Goal: Information Seeking & Learning: Learn about a topic

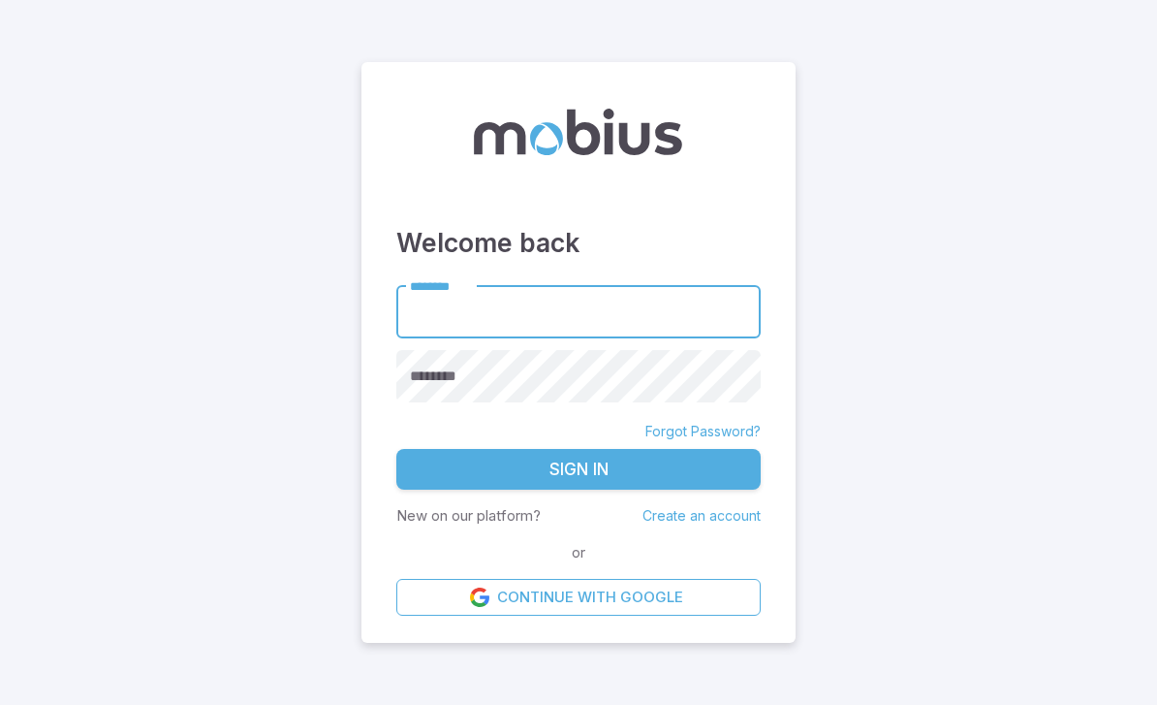
click at [476, 332] on input "********" at bounding box center [578, 311] width 364 height 53
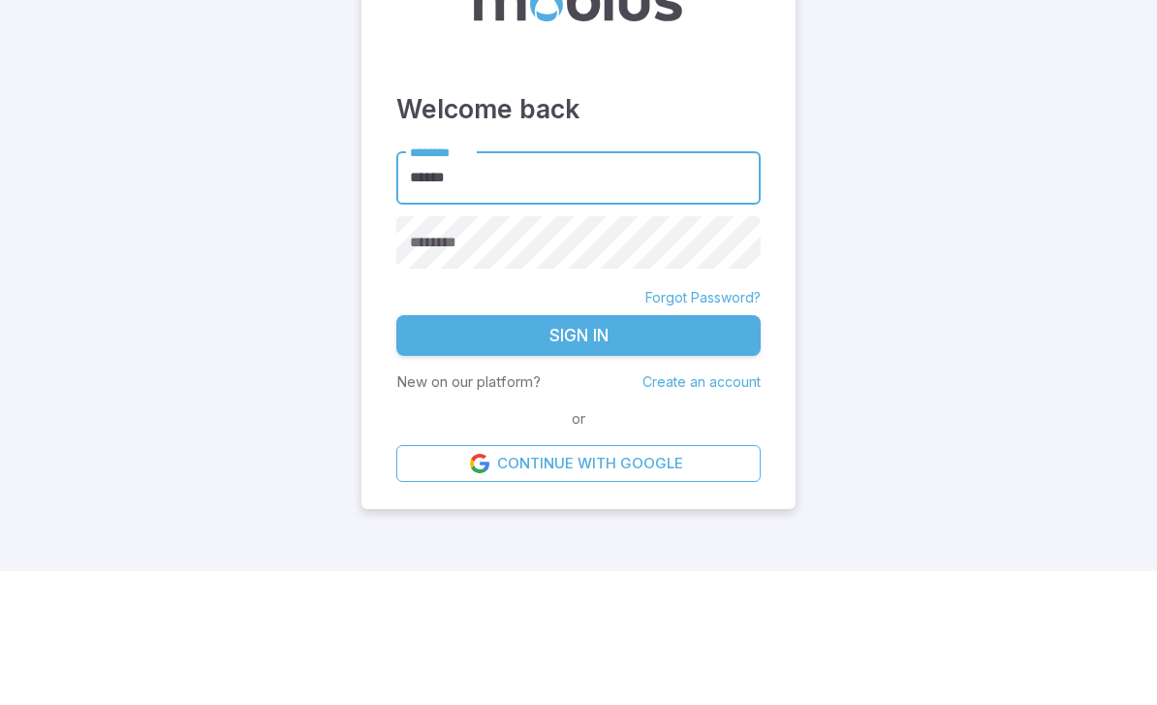
type input "******"
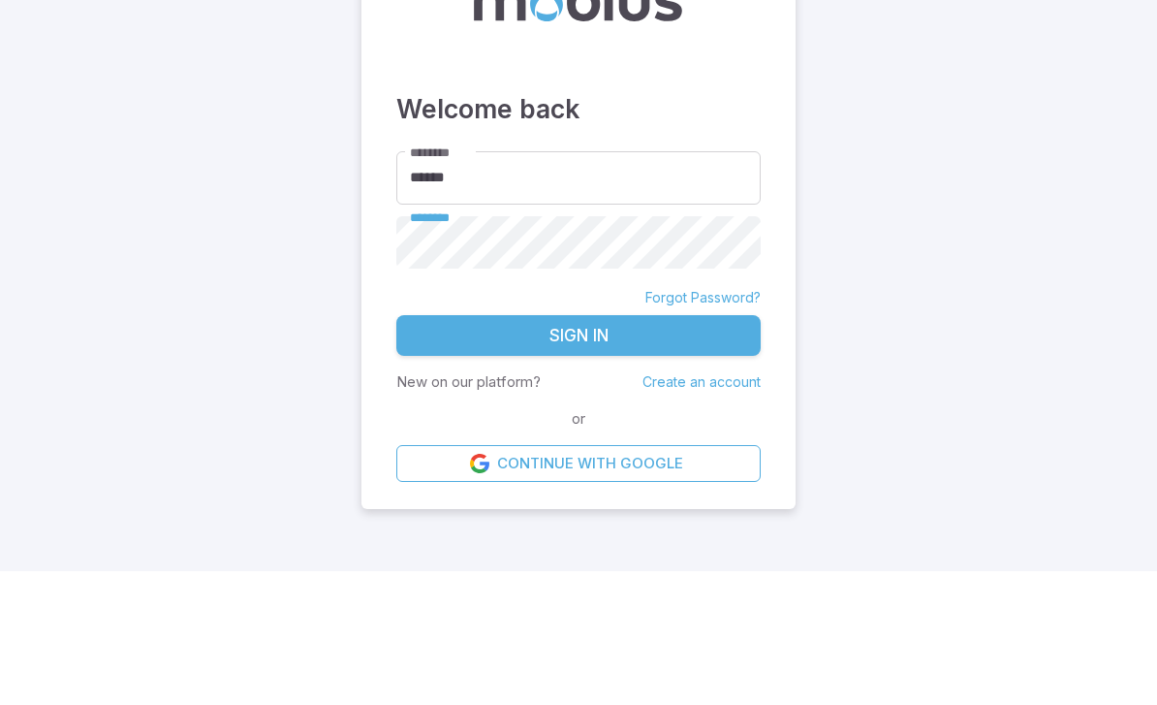
click at [579, 449] on button "Sign In" at bounding box center [578, 469] width 364 height 41
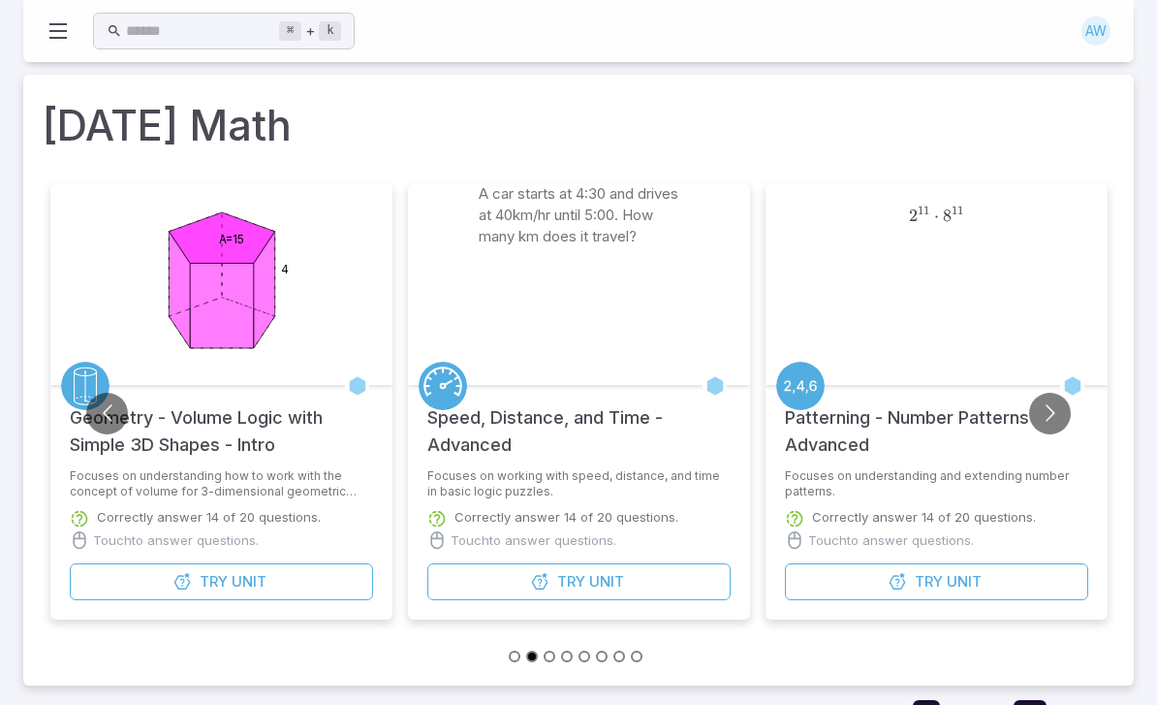
click at [179, 564] on button "Try Unit" at bounding box center [221, 582] width 303 height 37
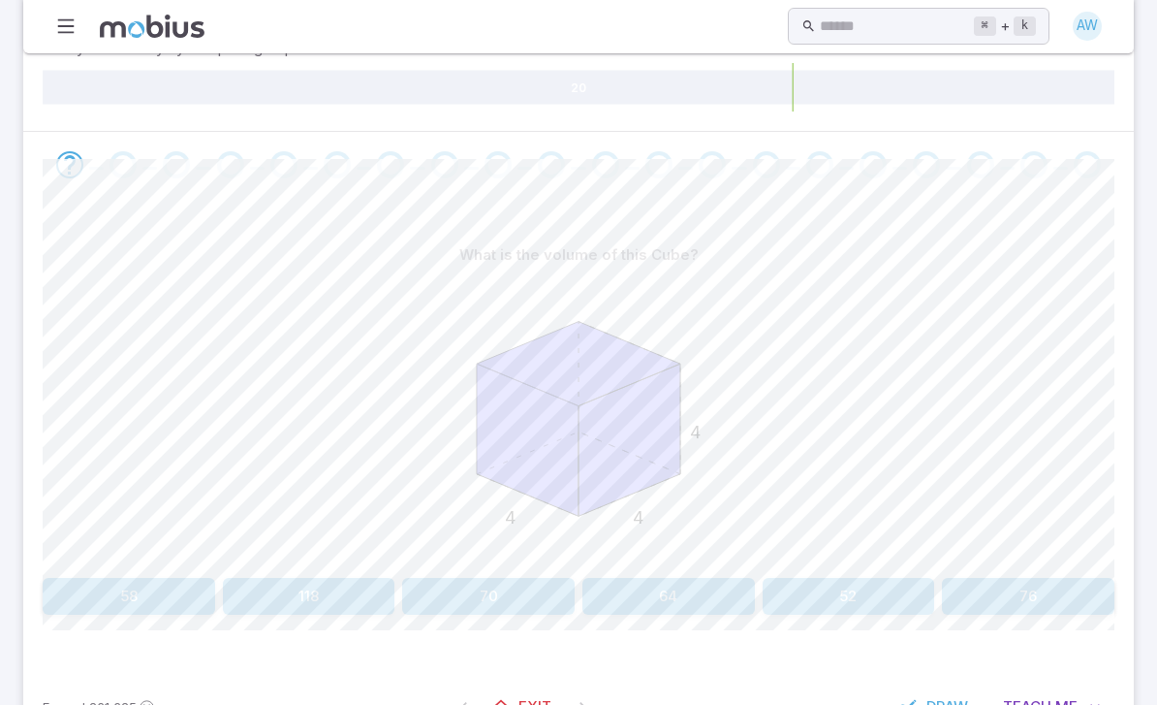
scroll to position [363, 0]
click at [676, 598] on button "64" at bounding box center [668, 597] width 172 height 37
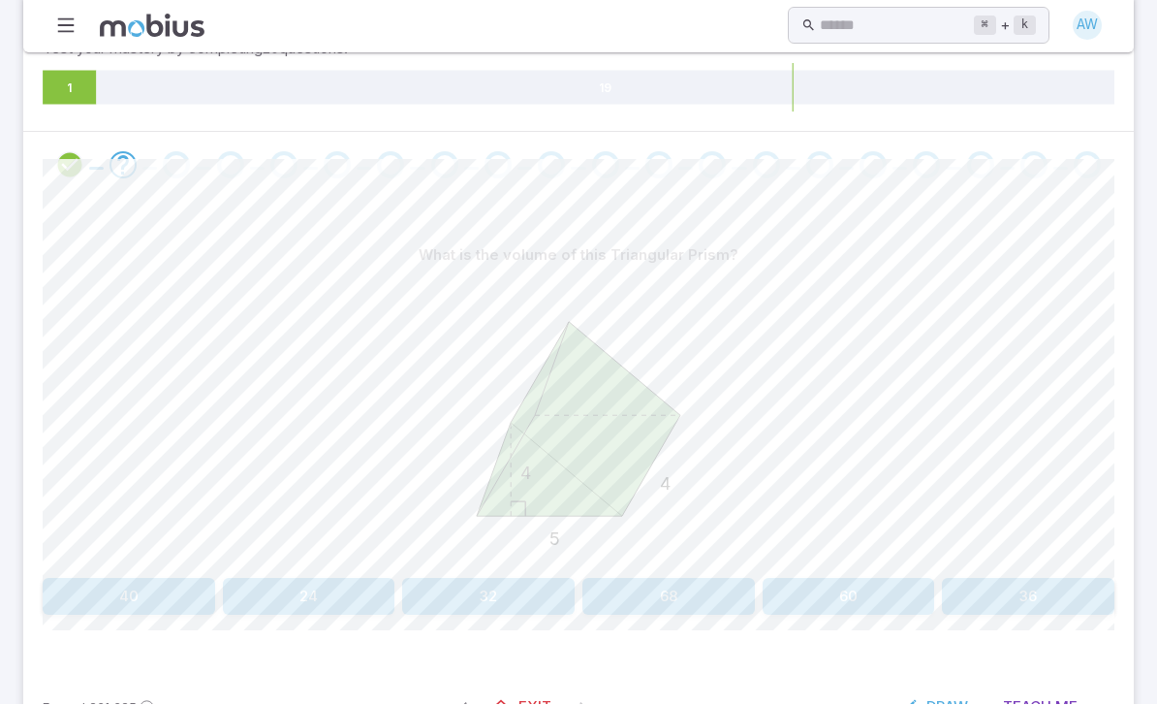
click at [113, 603] on button "40" at bounding box center [129, 597] width 172 height 37
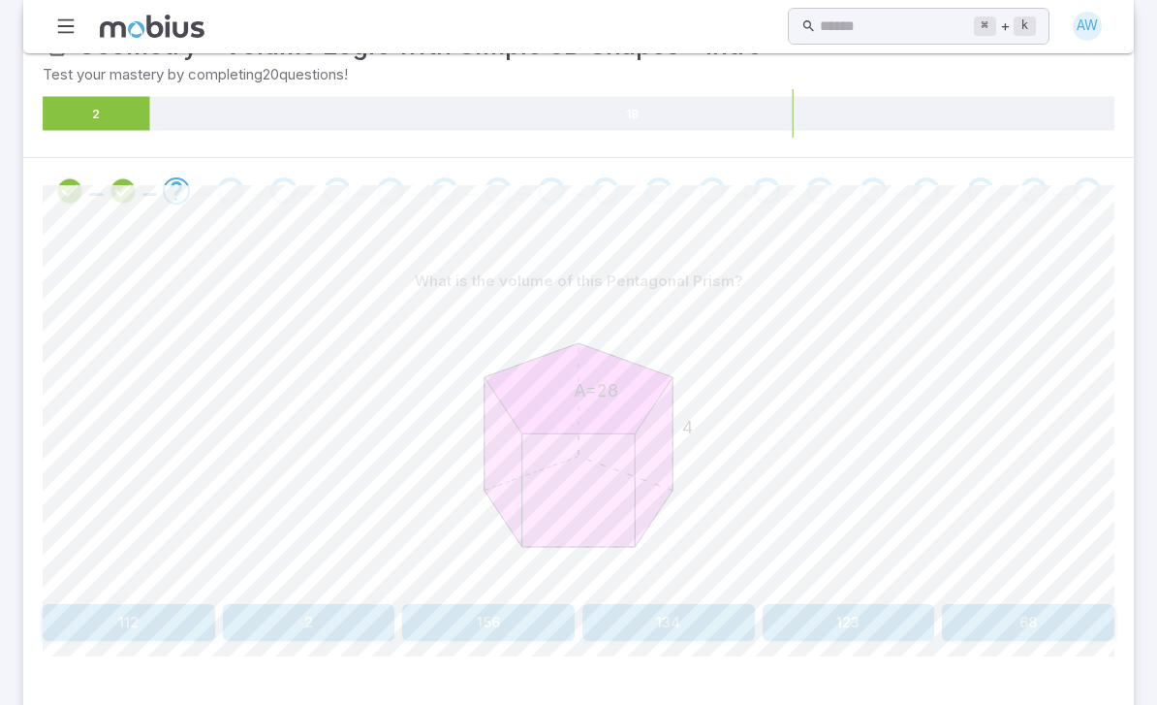
scroll to position [336, 0]
click at [103, 609] on button "112" at bounding box center [129, 624] width 172 height 37
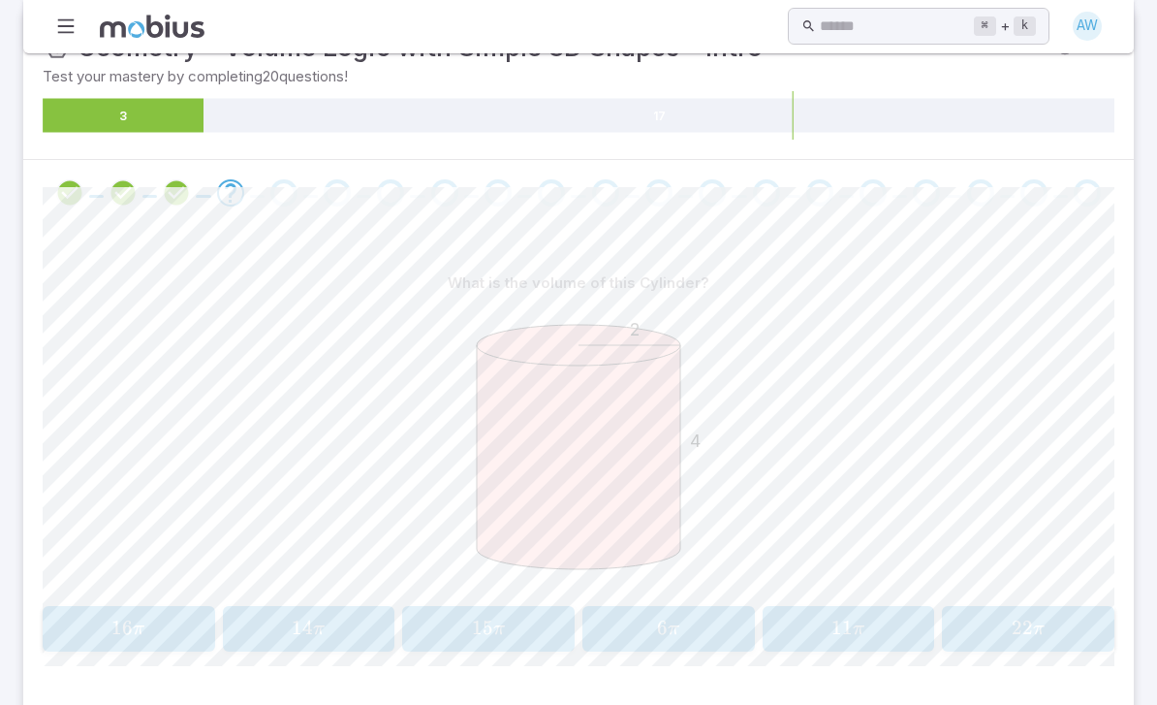
click at [93, 628] on span "16 π" at bounding box center [128, 628] width 160 height 26
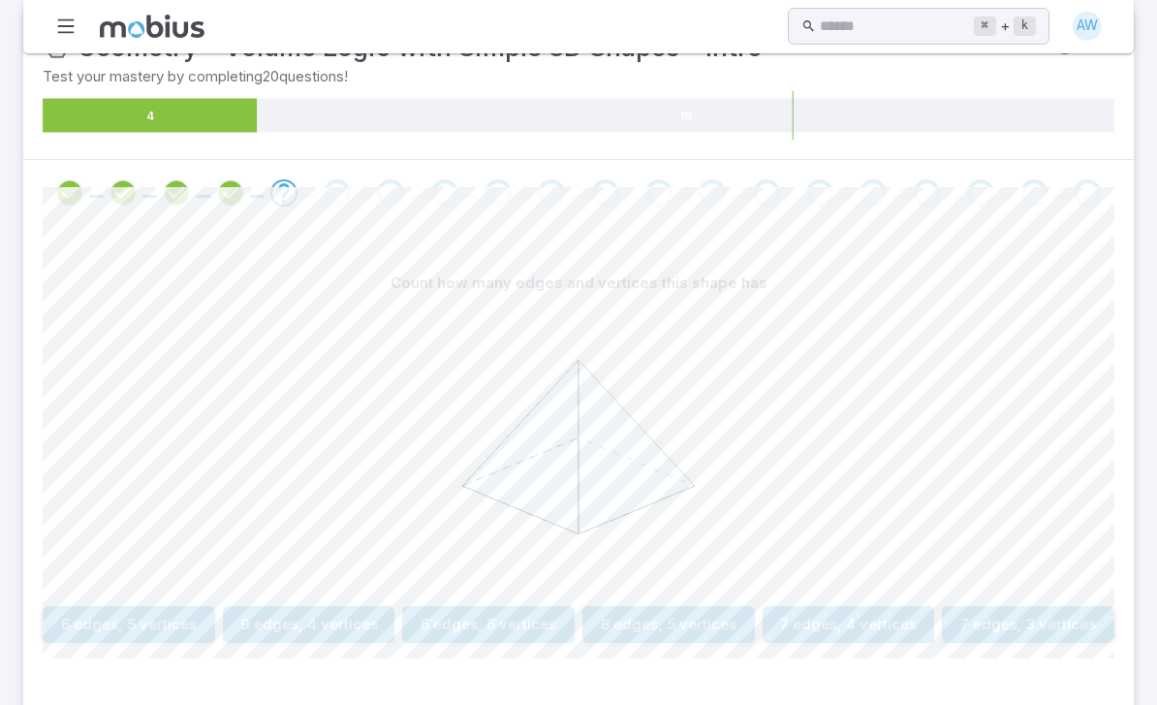
click at [102, 620] on button "6 edges, 5 vertices" at bounding box center [129, 624] width 172 height 37
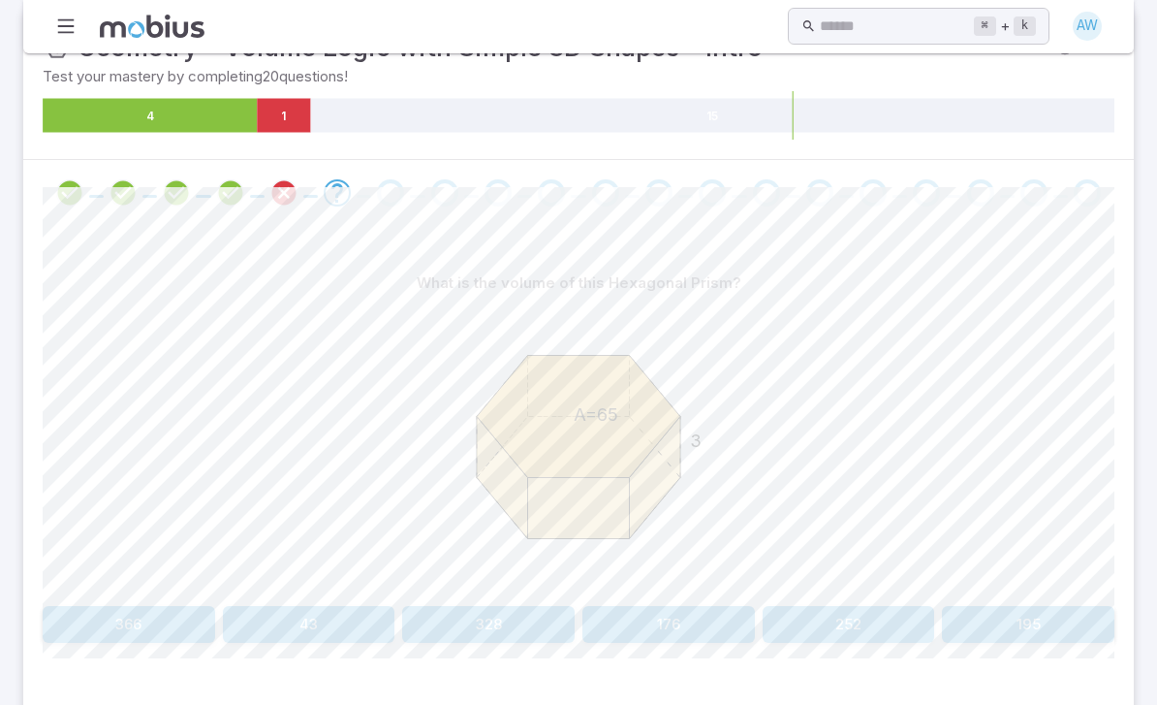
click at [1002, 620] on button "195" at bounding box center [1028, 624] width 172 height 37
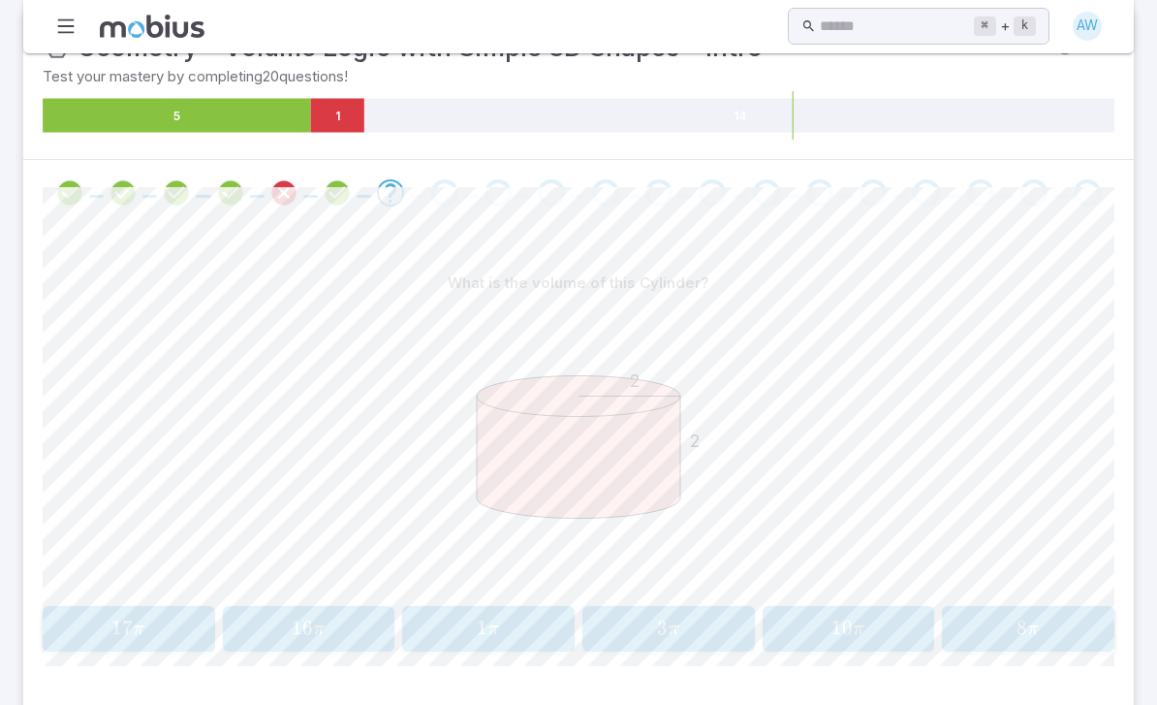
click at [298, 615] on span "16" at bounding box center [302, 627] width 21 height 24
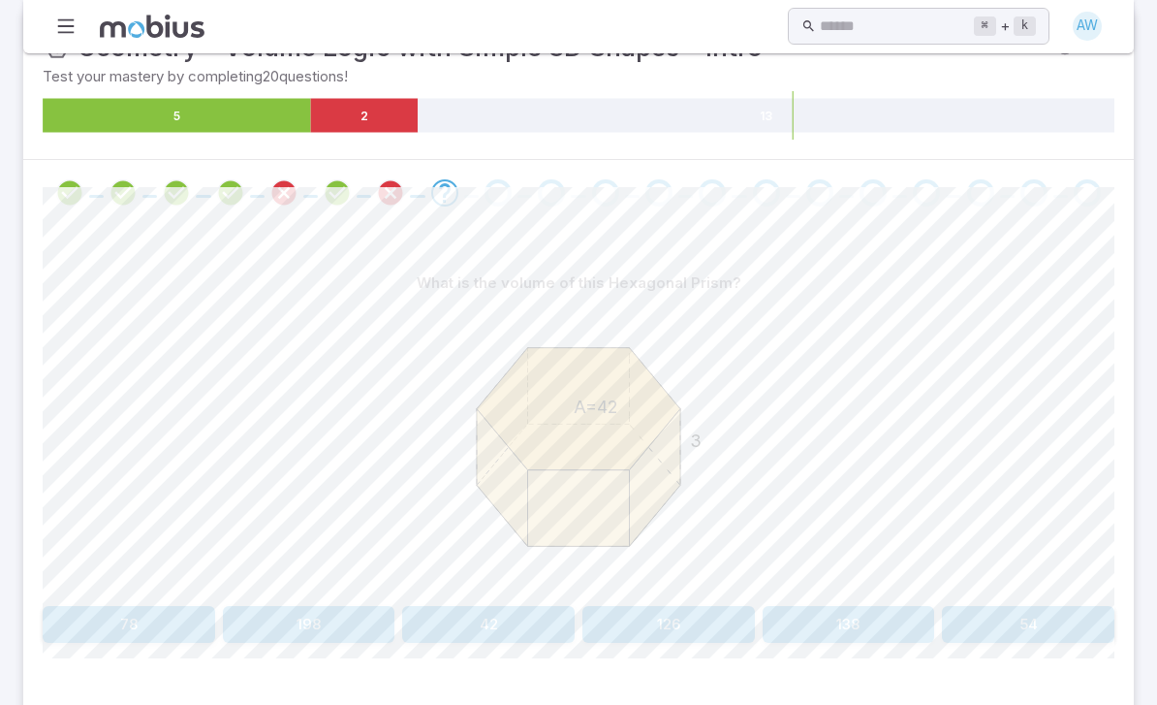
click at [651, 619] on button "126" at bounding box center [668, 624] width 172 height 37
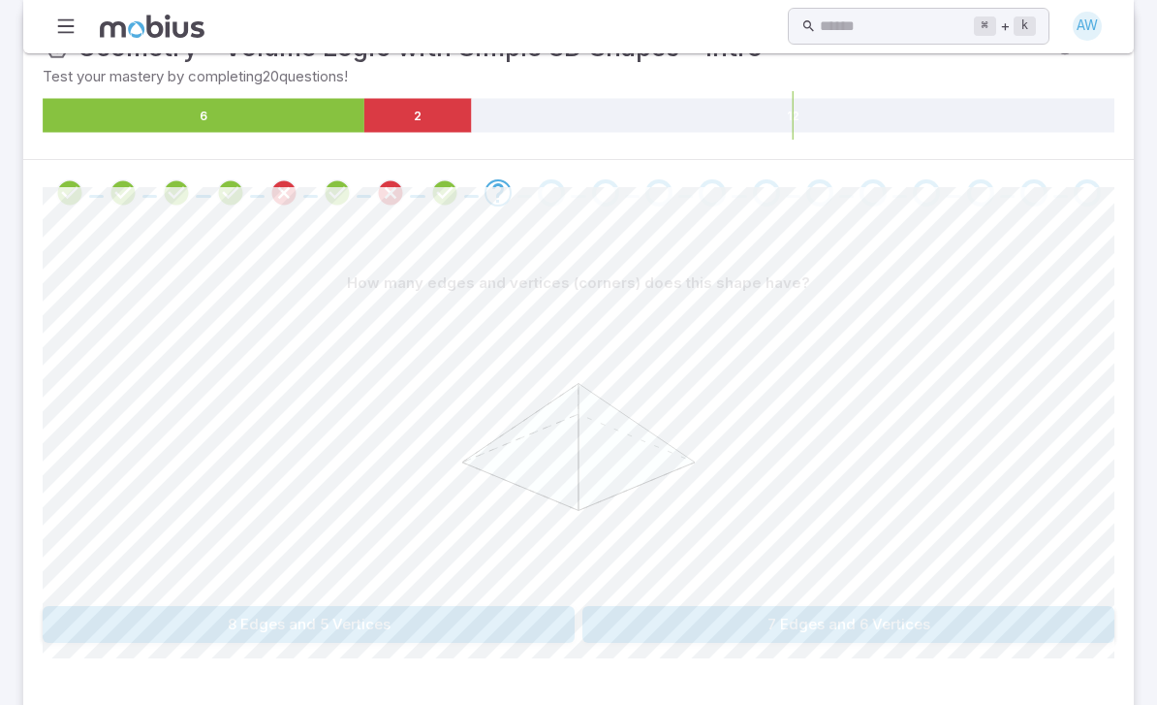
click at [277, 178] on icon "Review your answer" at bounding box center [283, 192] width 29 height 29
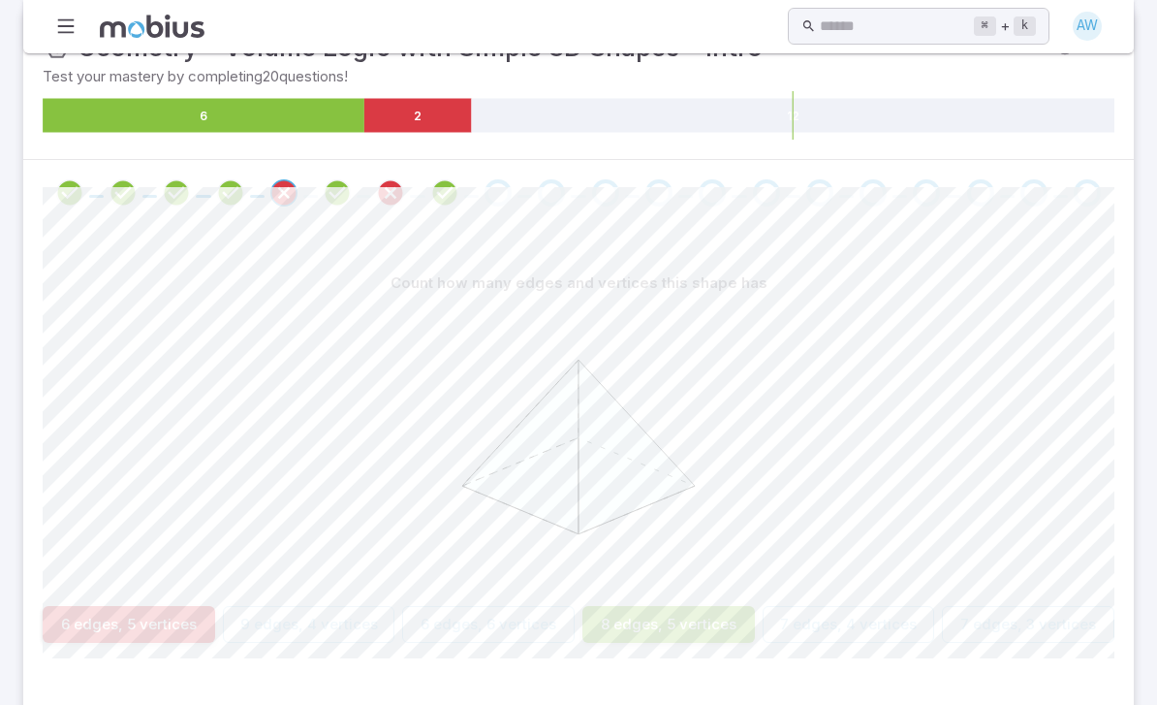
click at [397, 193] on icon "Review your answer" at bounding box center [390, 192] width 29 height 29
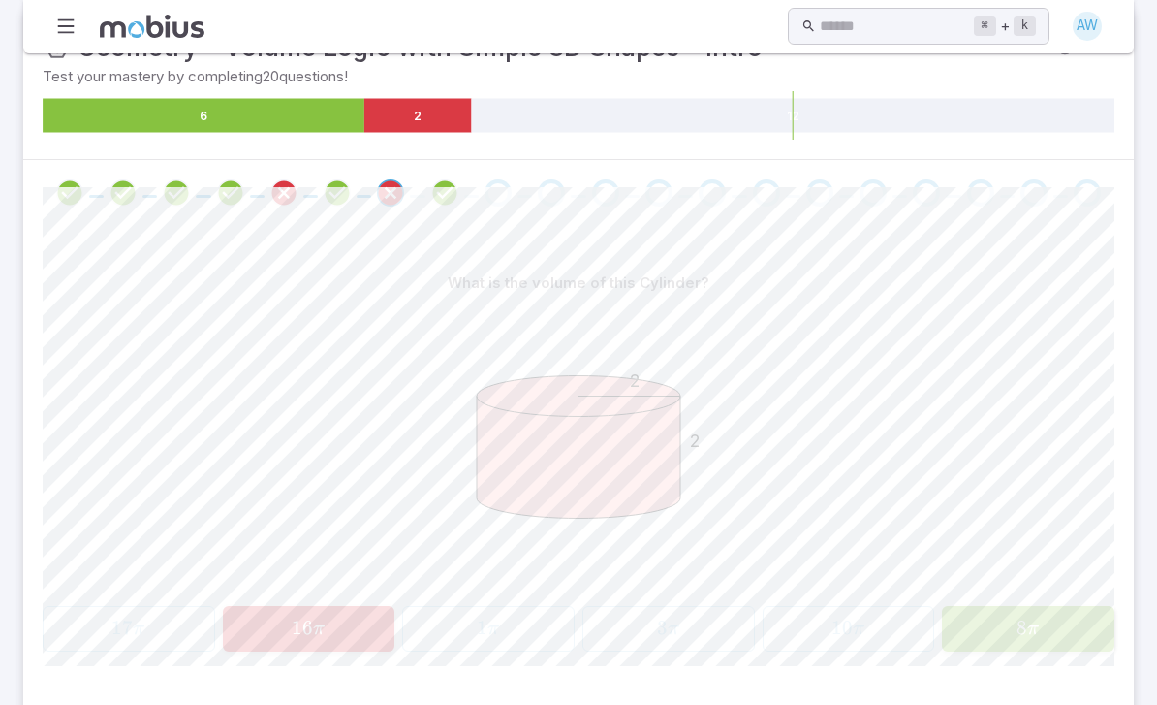
click at [441, 193] on icon "Review your answer" at bounding box center [444, 192] width 29 height 29
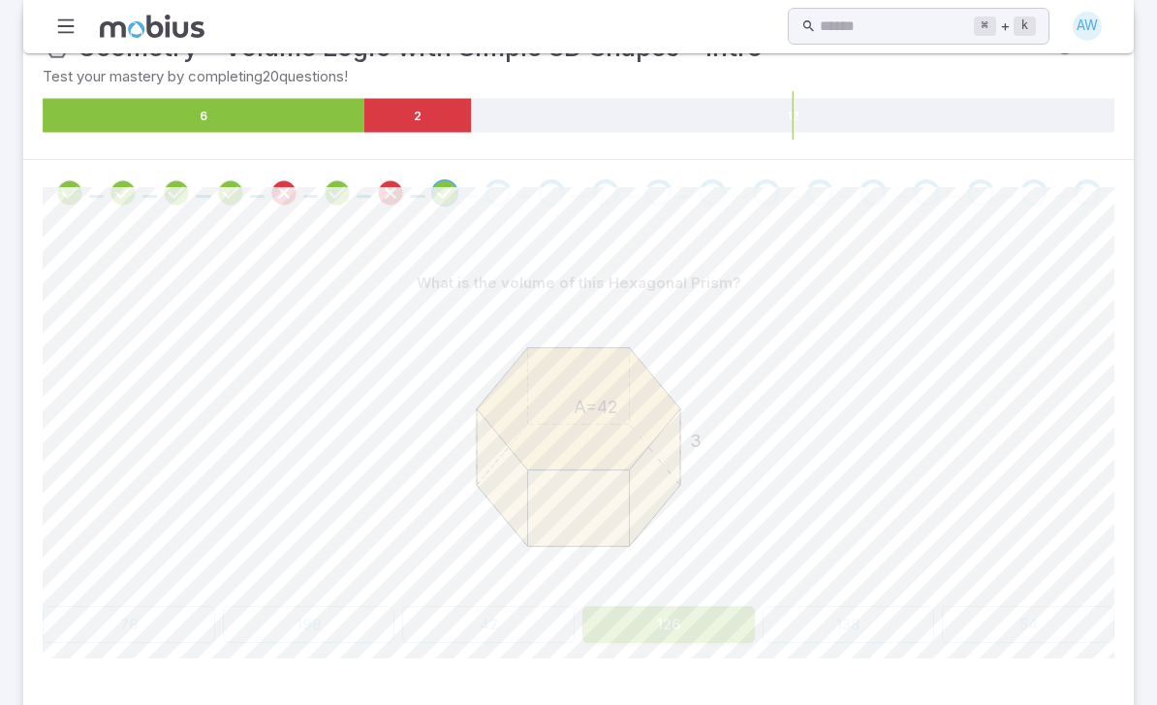
click at [490, 188] on div "Go to the next question" at bounding box center [498, 192] width 27 height 27
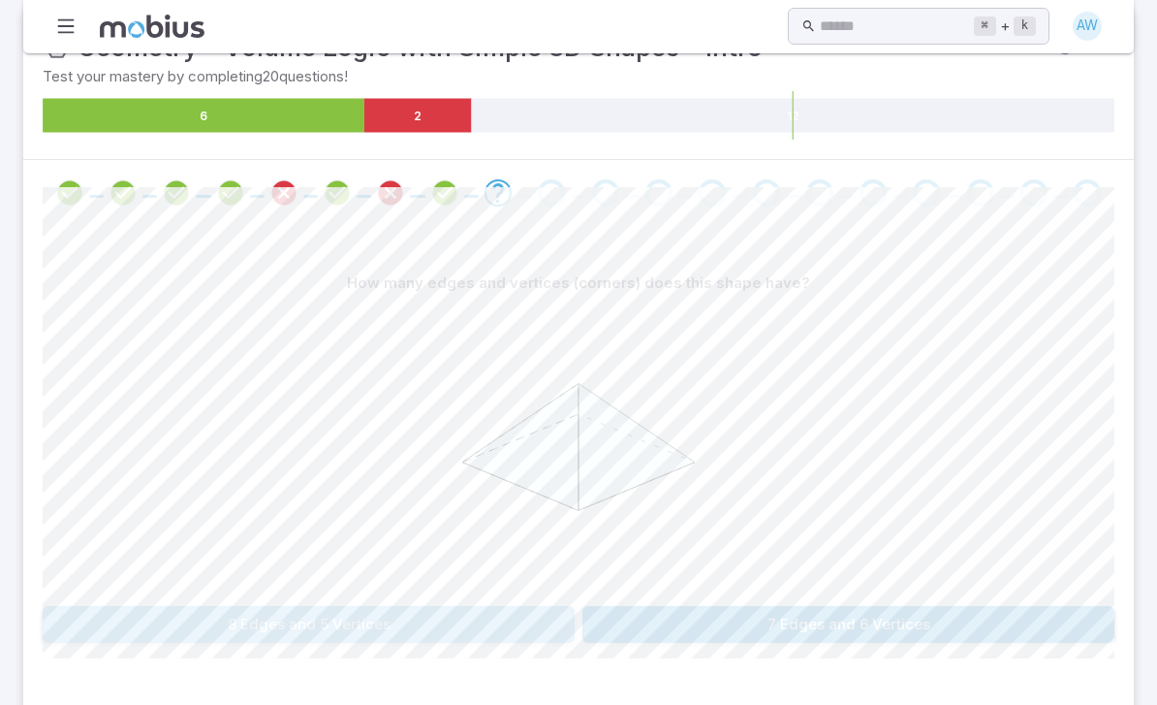
click at [190, 614] on button "8 Edges and 5 Vertices" at bounding box center [309, 624] width 532 height 37
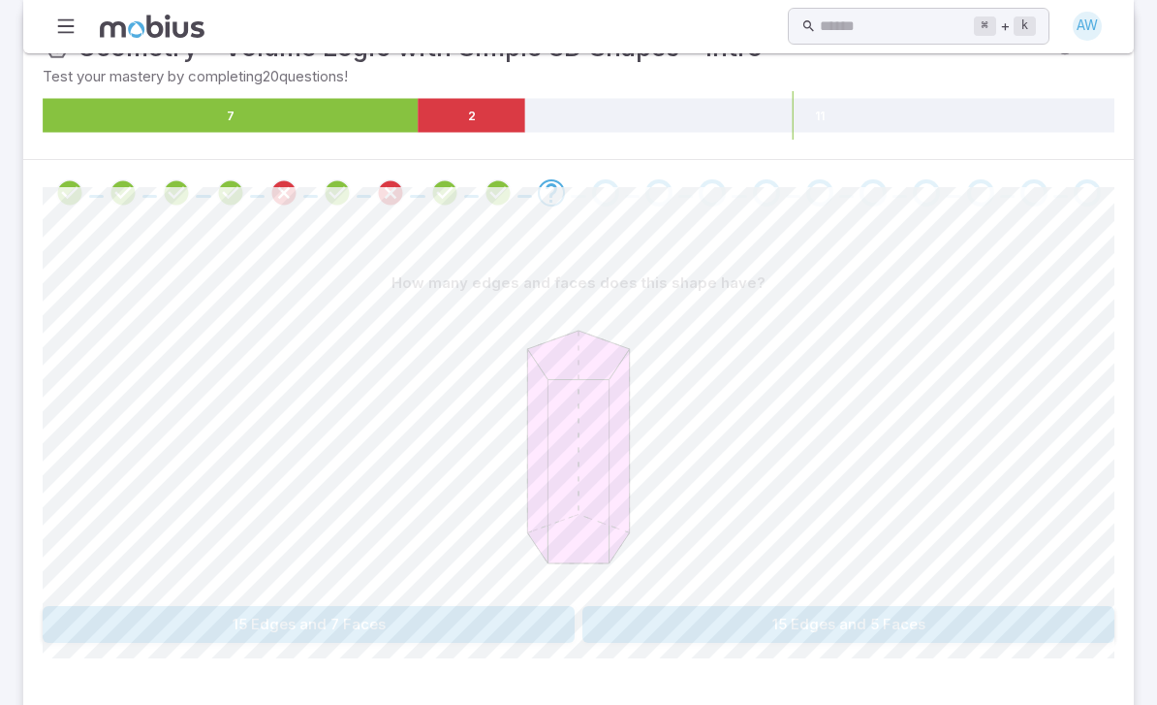
click at [411, 639] on button "15 Edges and 7 Faces" at bounding box center [309, 624] width 532 height 37
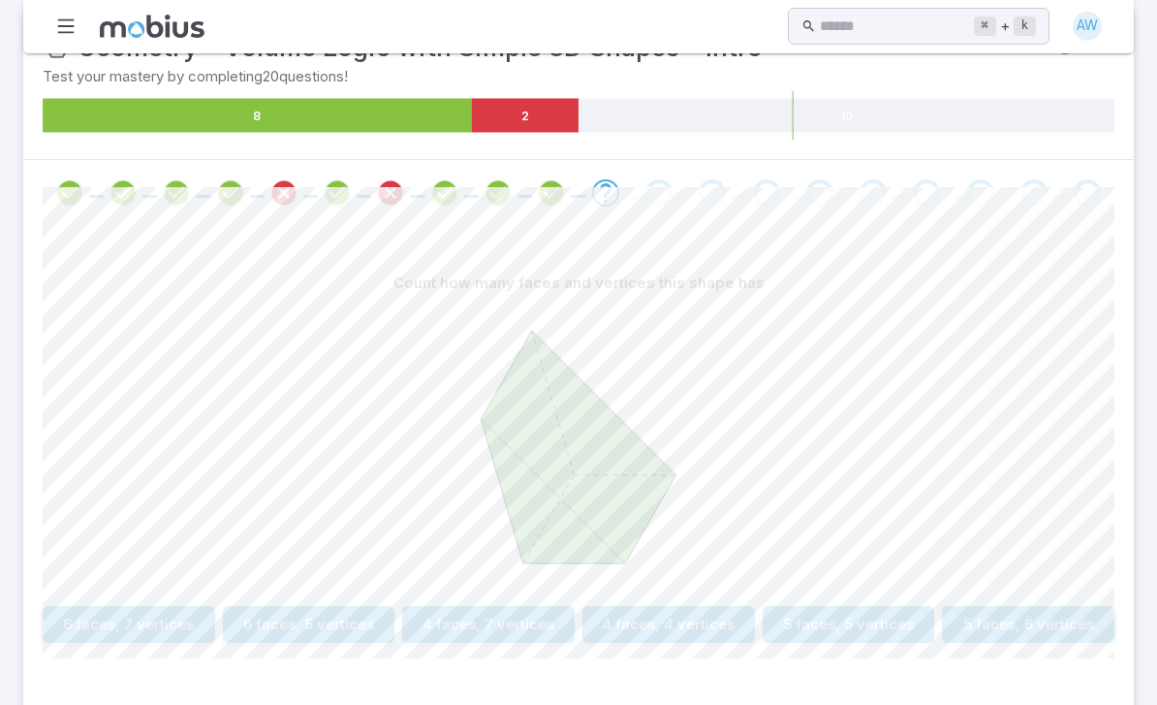
click at [1038, 627] on button "5 faces, 6 vertices" at bounding box center [1028, 624] width 172 height 37
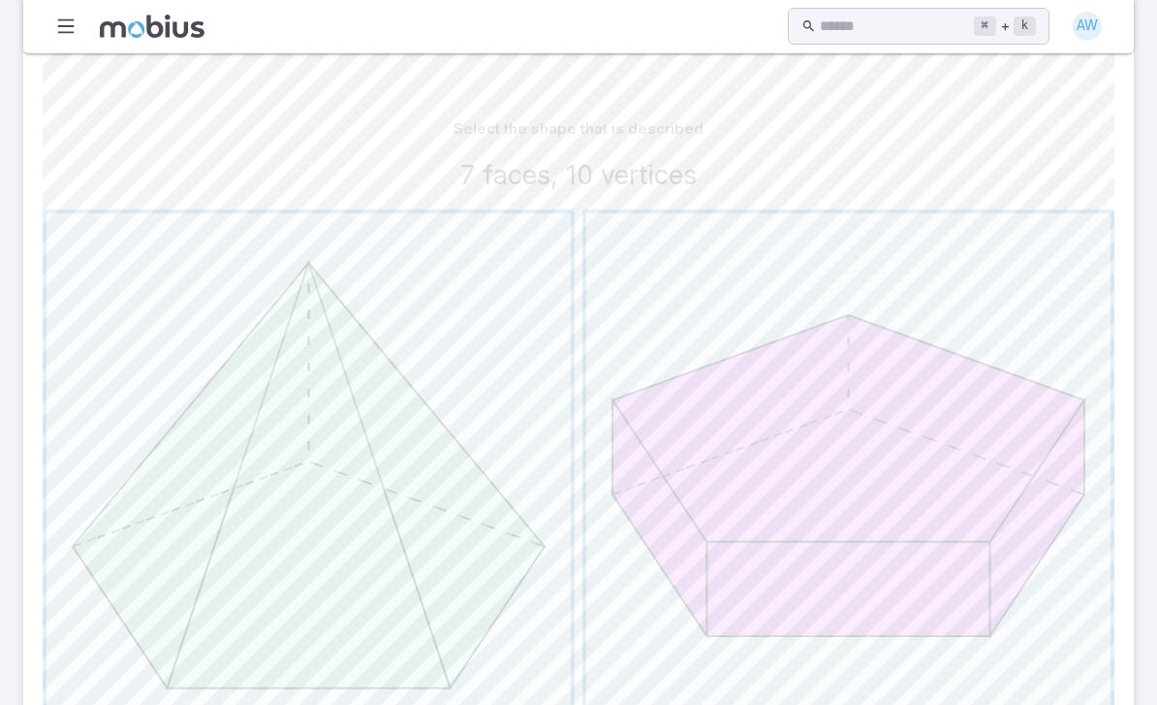
scroll to position [490, 0]
click at [681, 588] on span "button" at bounding box center [848, 475] width 524 height 524
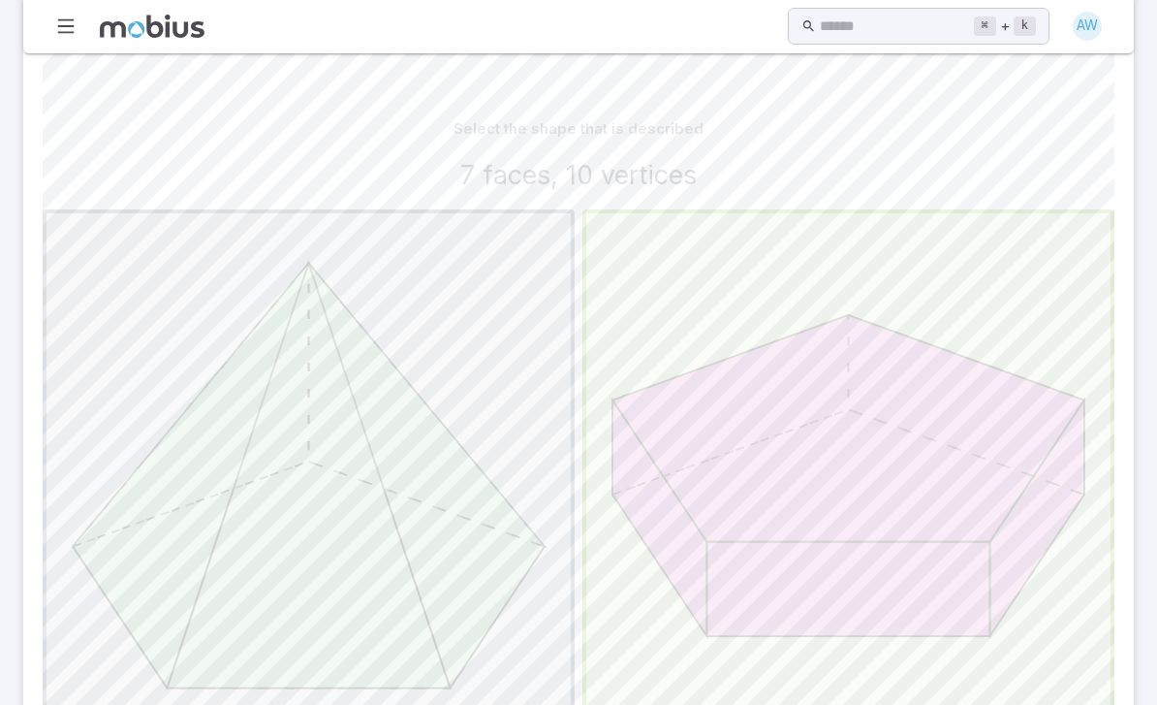
scroll to position [363, 0]
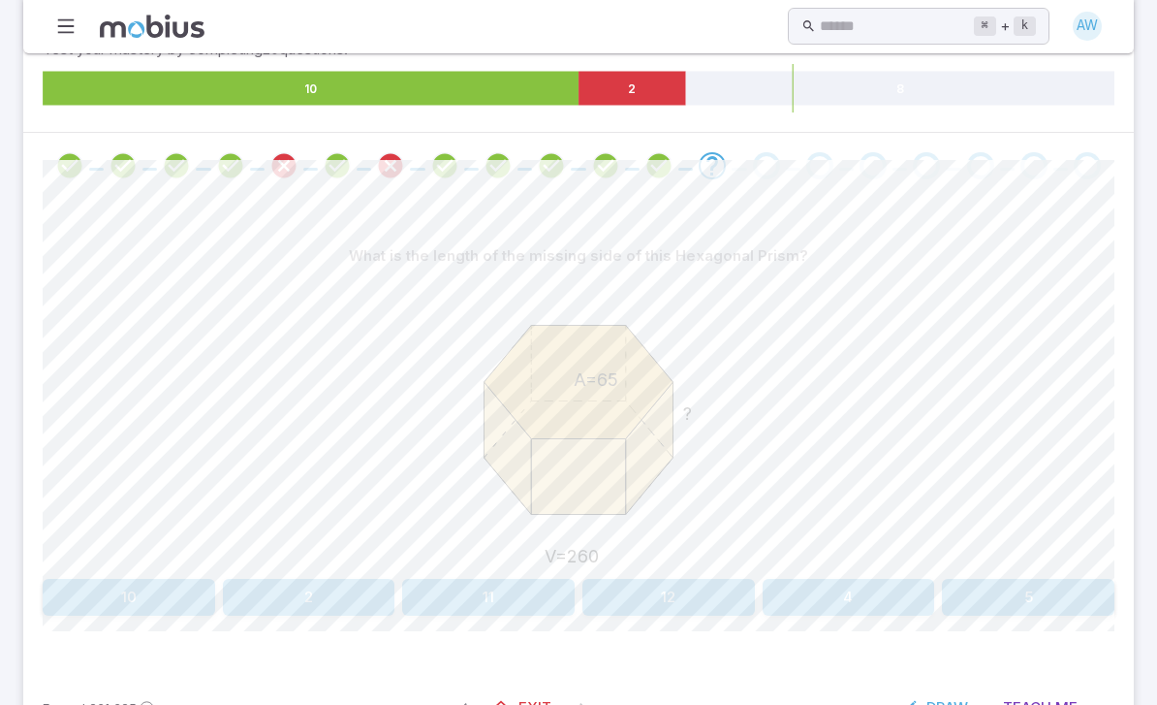
click at [837, 602] on button "4" at bounding box center [849, 597] width 172 height 37
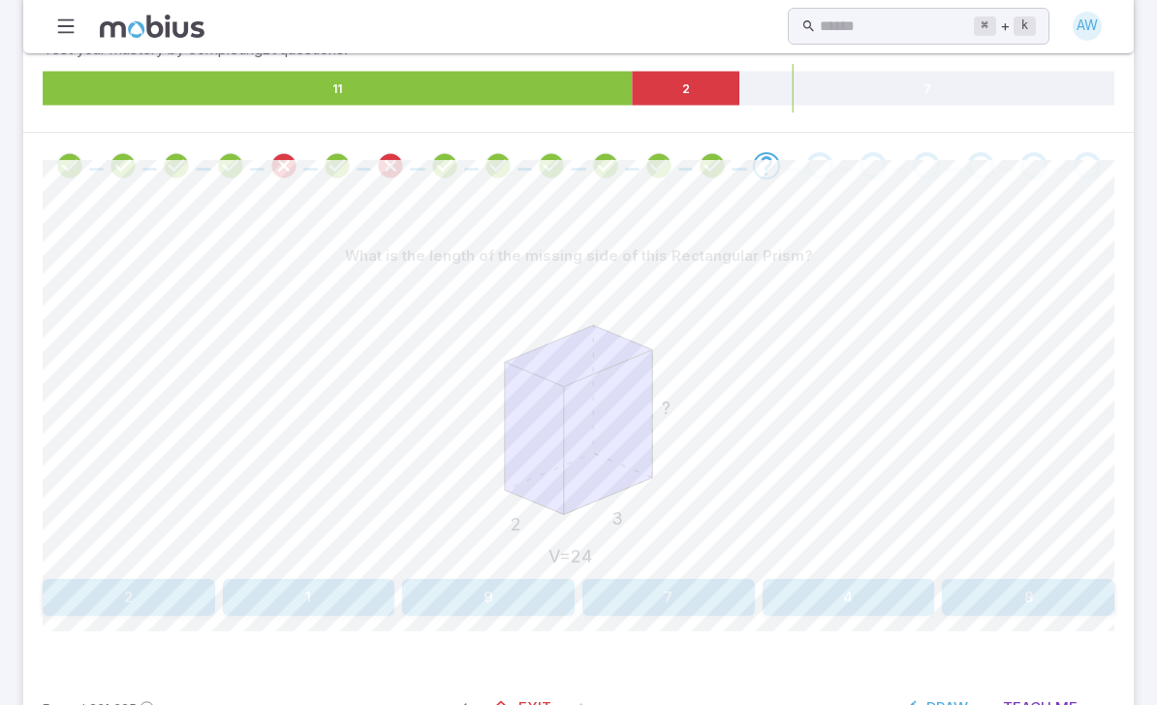
click at [833, 611] on button "4" at bounding box center [849, 597] width 172 height 37
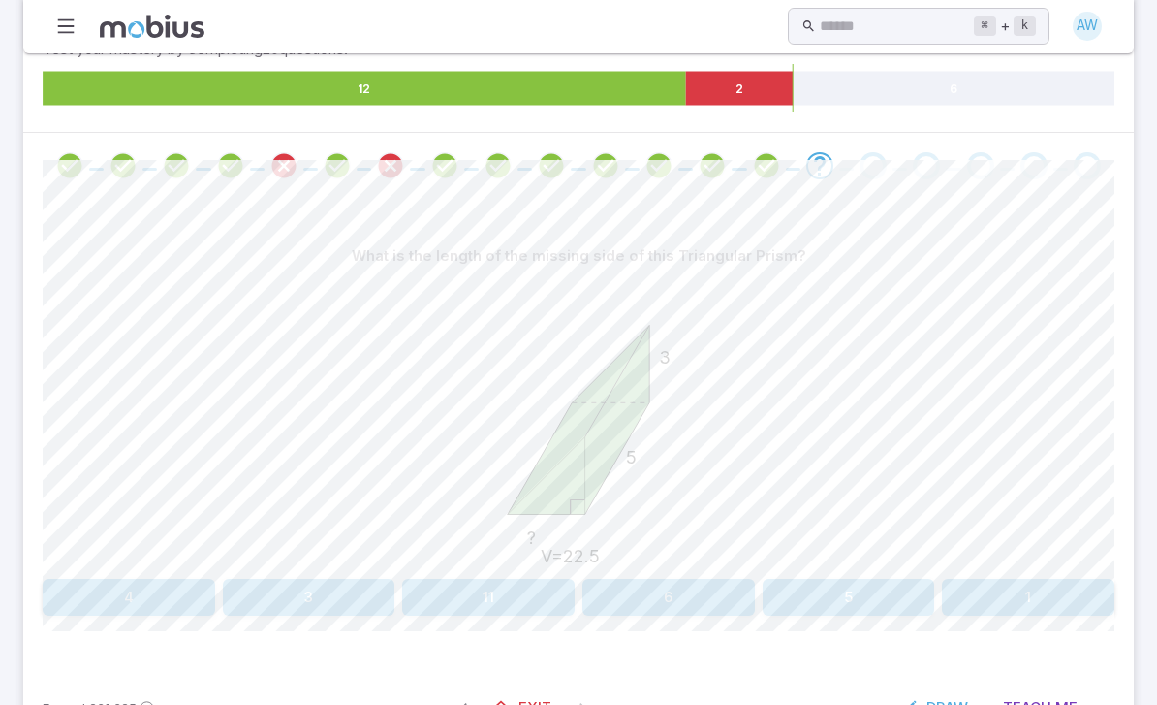
click at [293, 596] on button "3" at bounding box center [309, 597] width 172 height 37
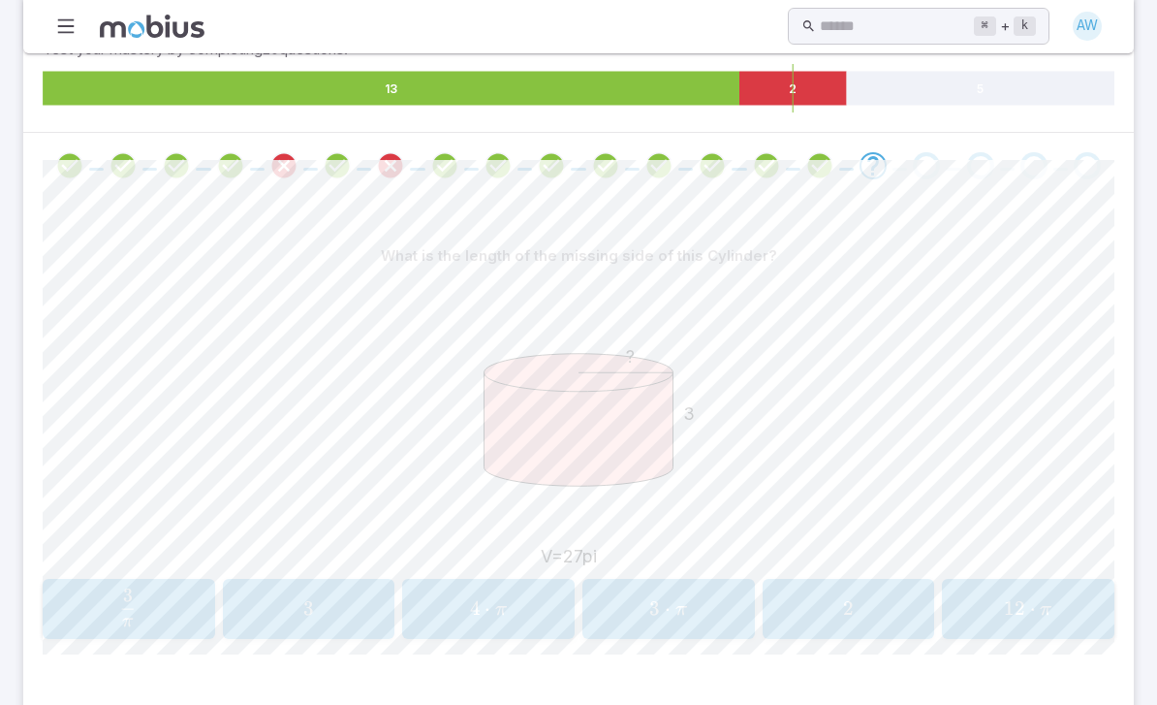
click at [141, 611] on span "π 3 ​" at bounding box center [127, 607] width 143 height 39
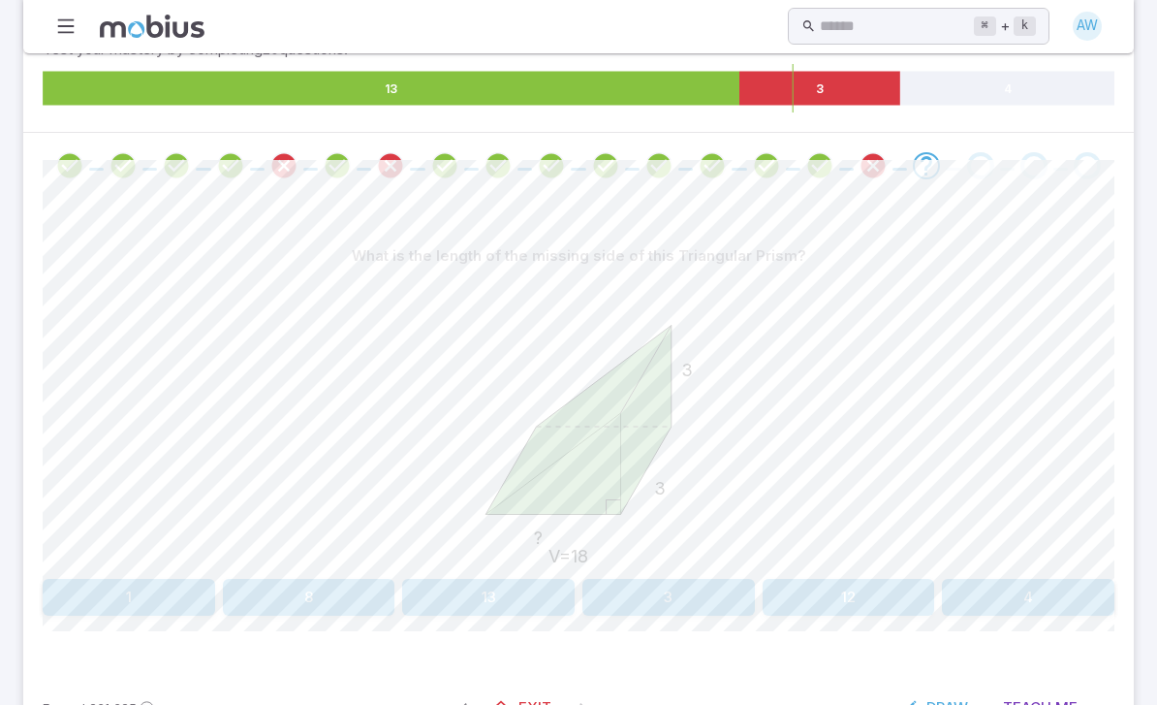
click at [988, 579] on button "4" at bounding box center [1028, 597] width 172 height 37
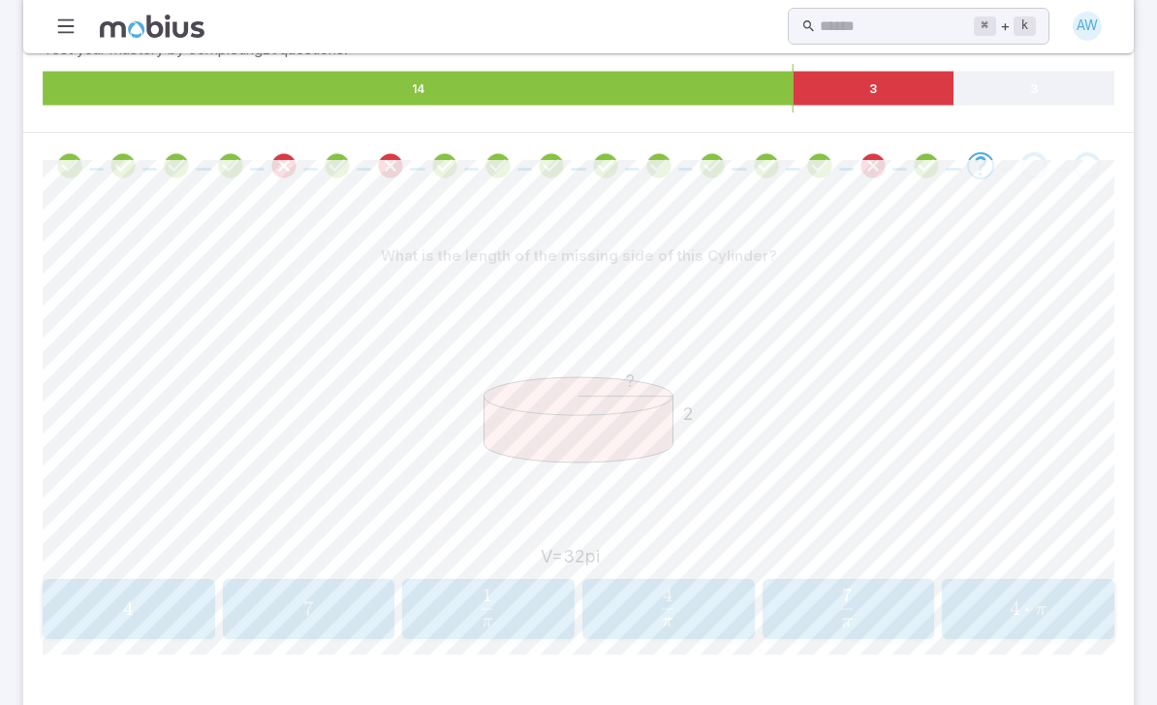
click at [153, 626] on div "4 4 4" at bounding box center [128, 608] width 160 height 45
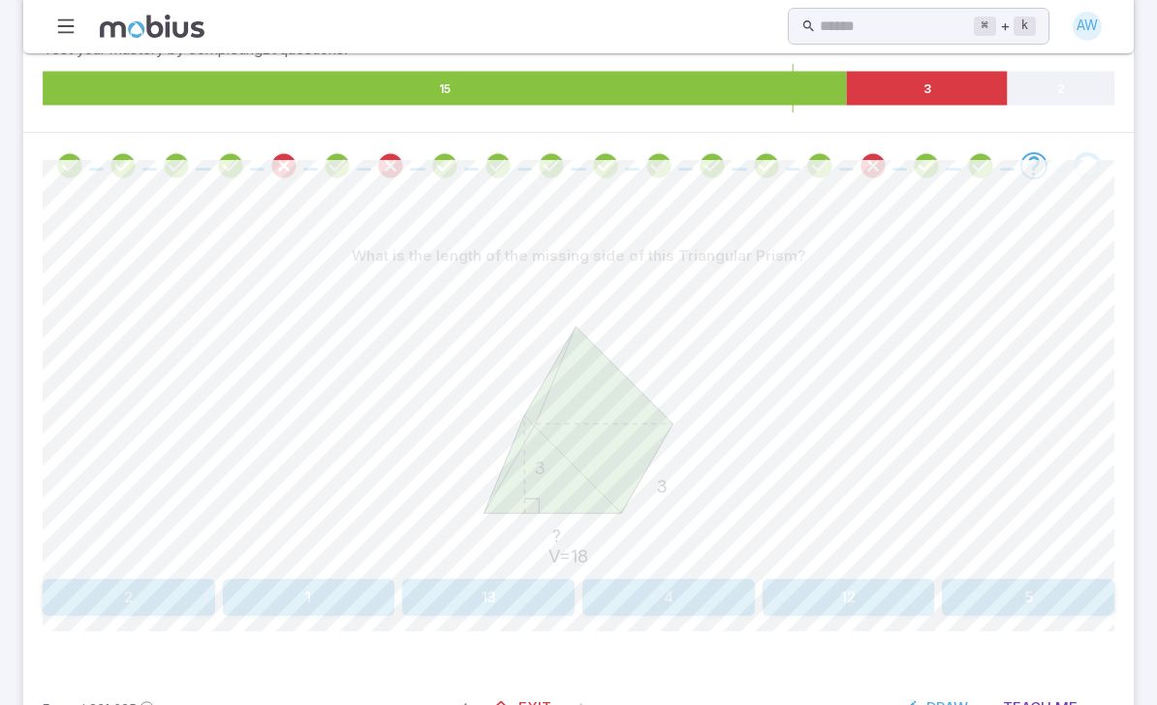
click at [140, 606] on button "2" at bounding box center [129, 597] width 172 height 37
click at [273, 597] on button "6" at bounding box center [309, 597] width 172 height 37
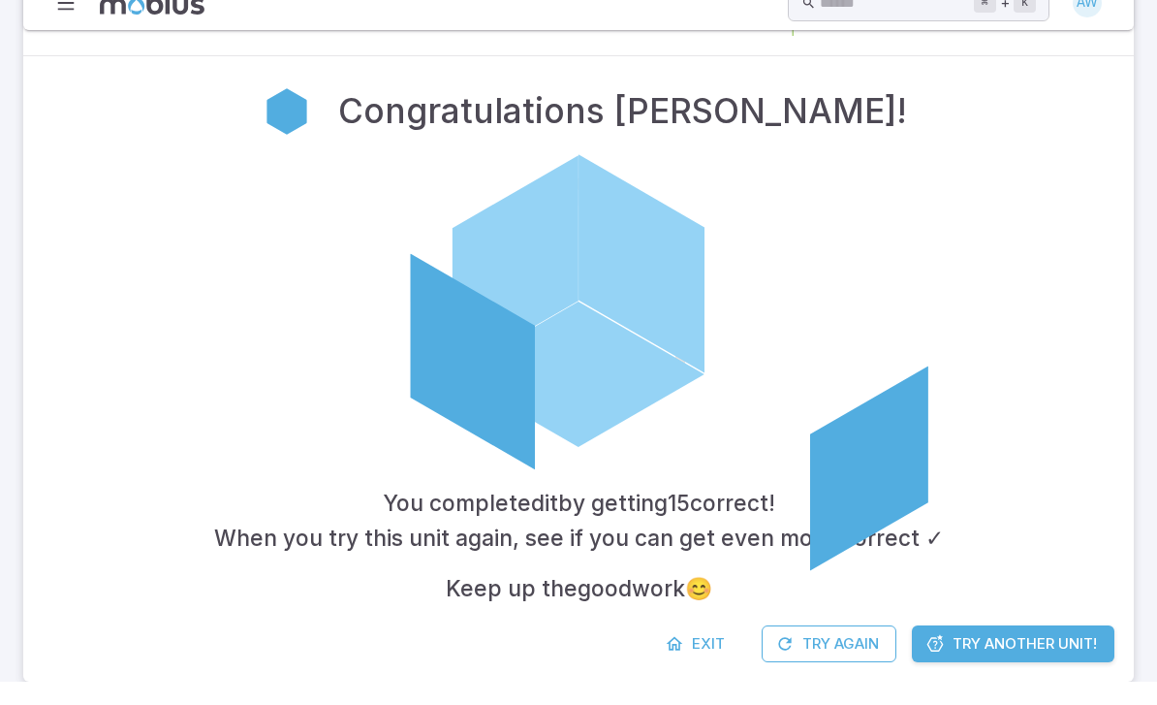
scroll to position [373, 0]
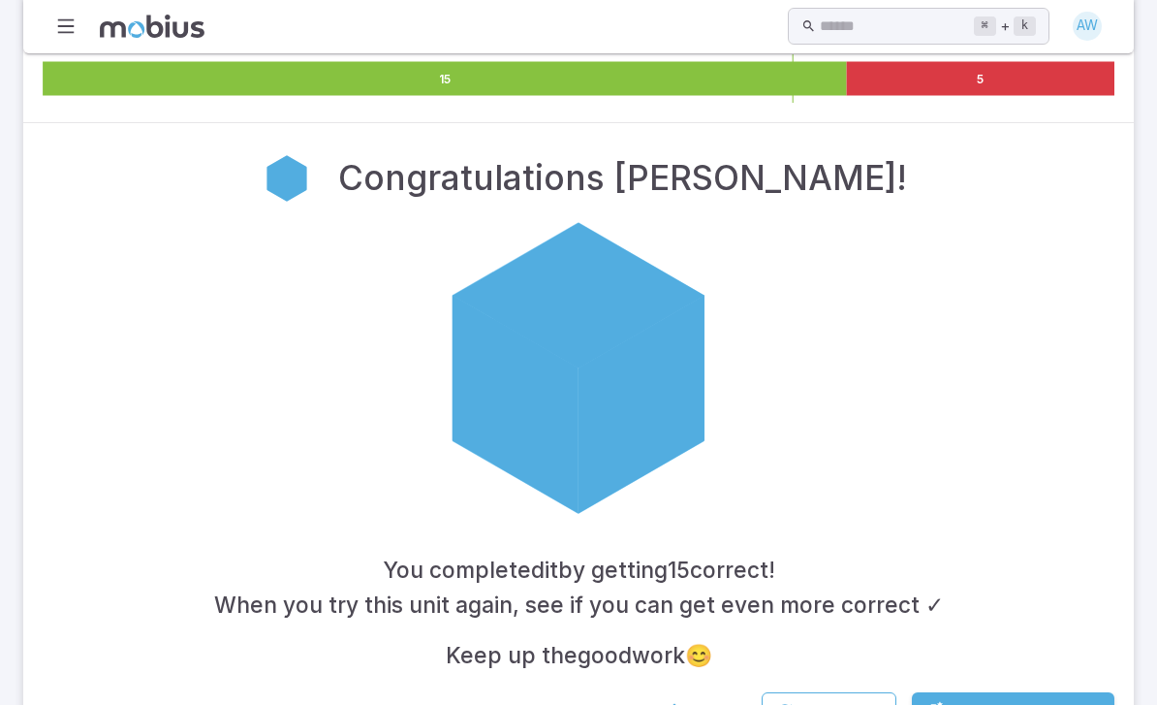
click at [685, 697] on link "Exit" at bounding box center [696, 710] width 83 height 37
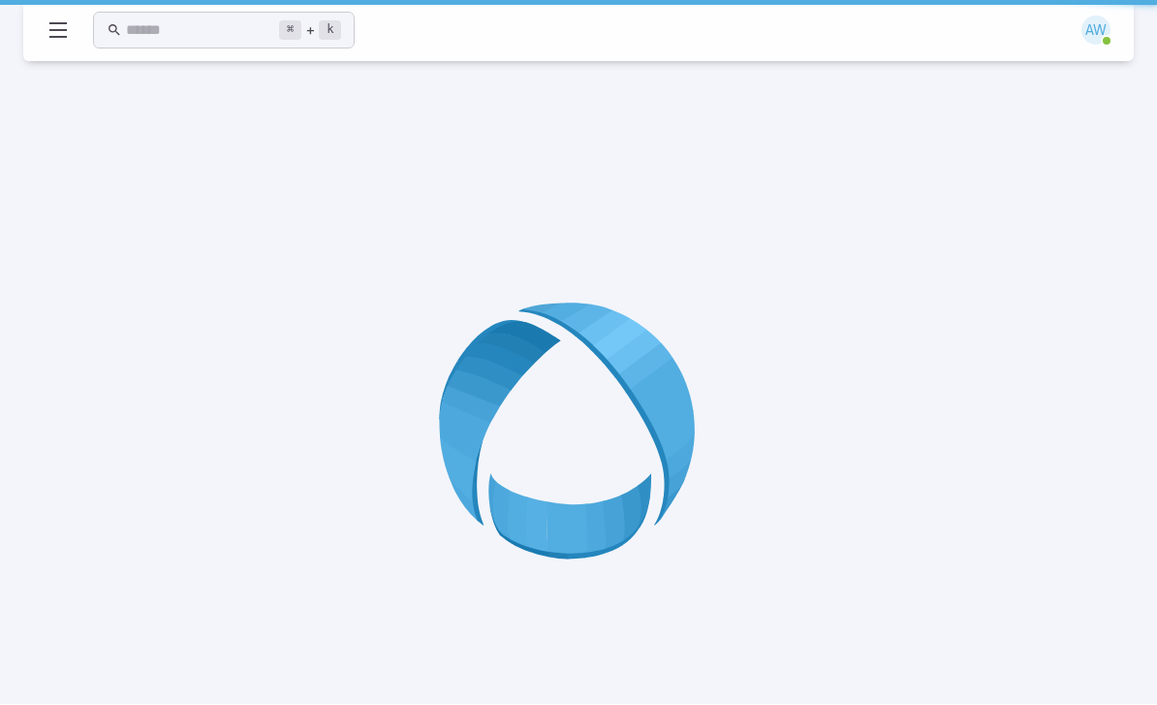
scroll to position [1, 0]
